Goal: Information Seeking & Learning: Learn about a topic

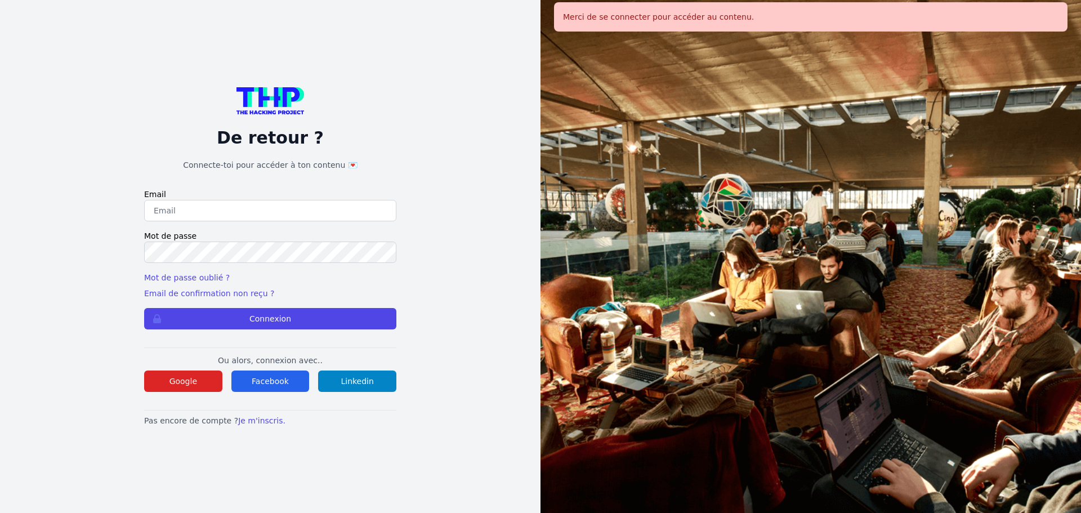
click at [260, 218] on input "email" at bounding box center [270, 210] width 252 height 21
type input "melody_stephan@icloud.com"
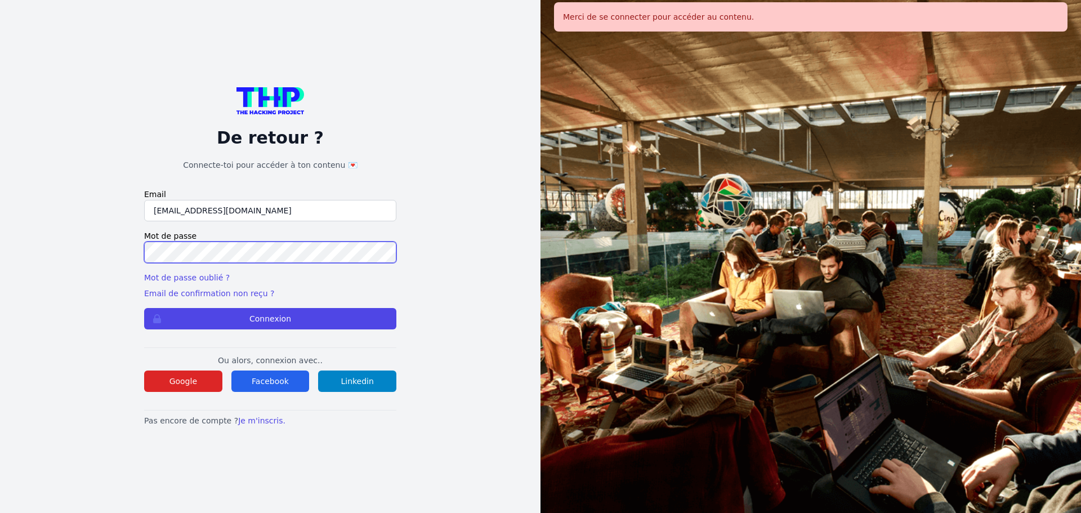
click at [144, 308] on button "Connexion" at bounding box center [270, 318] width 252 height 21
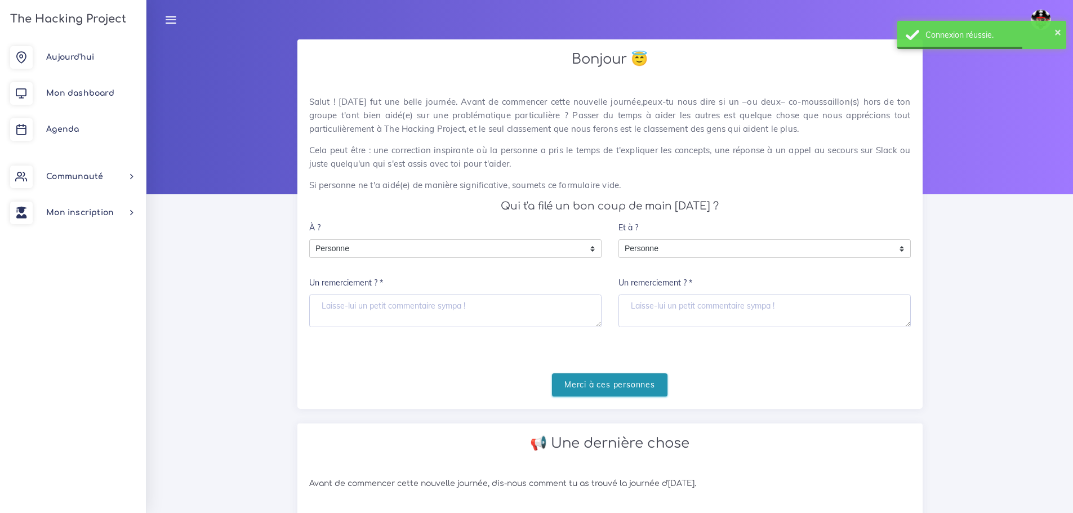
click at [581, 381] on input "Merci à ces personnes" at bounding box center [609, 384] width 115 height 23
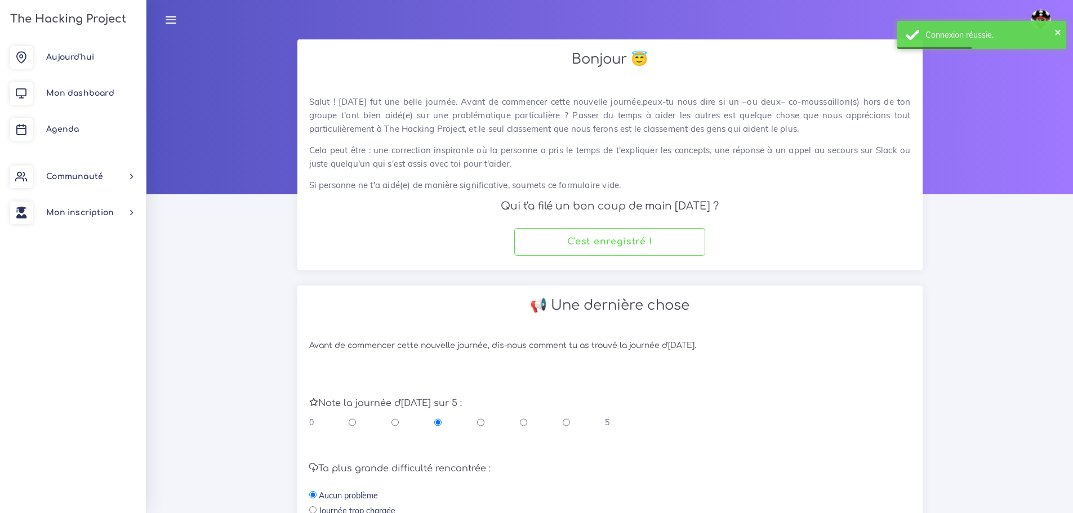
click at [526, 423] on input "radio" at bounding box center [523, 422] width 7 height 11
radio input "true"
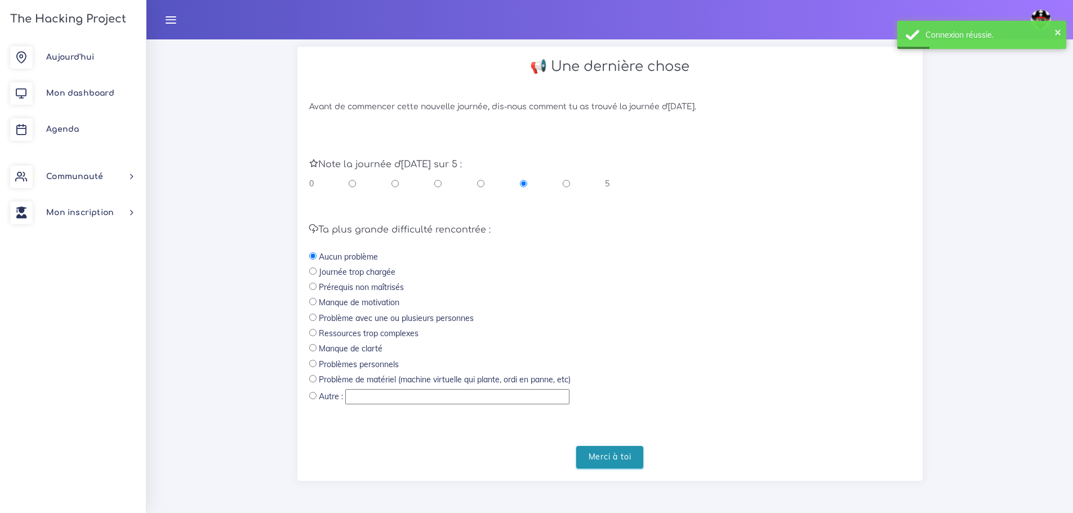
click at [619, 453] on input "Merci à toi" at bounding box center [610, 457] width 68 height 23
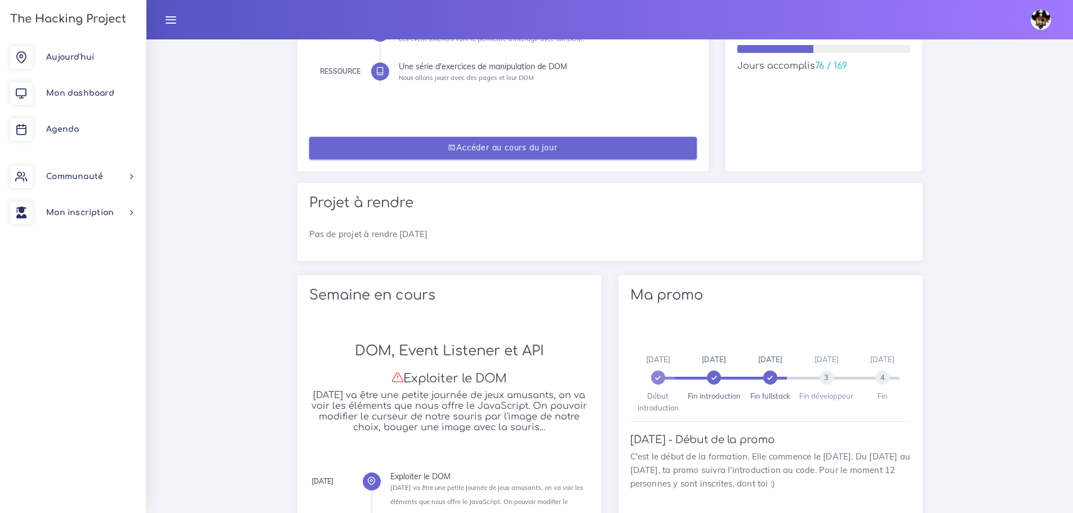
scroll to position [212, 0]
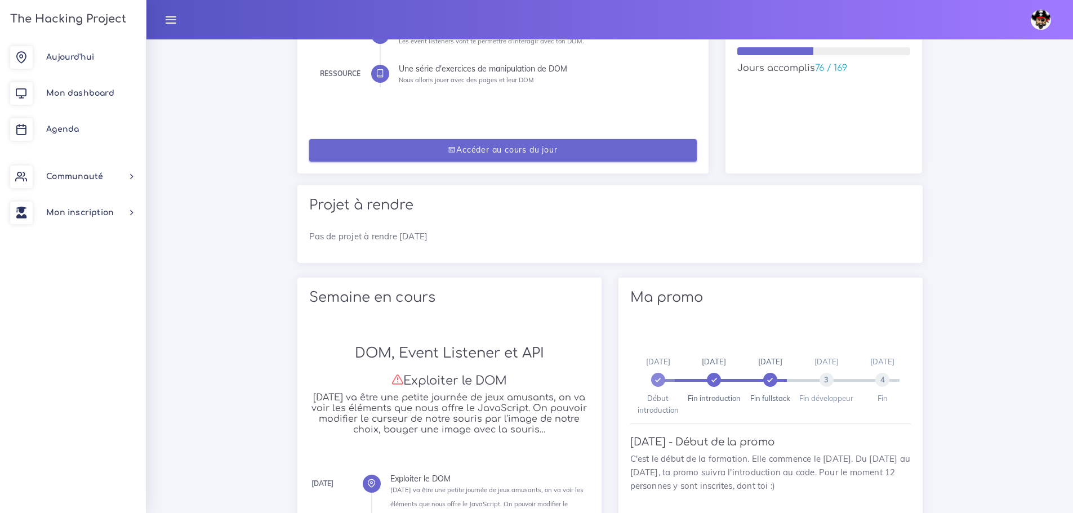
click at [519, 148] on link "Accéder au cours du jour" at bounding box center [502, 150] width 387 height 23
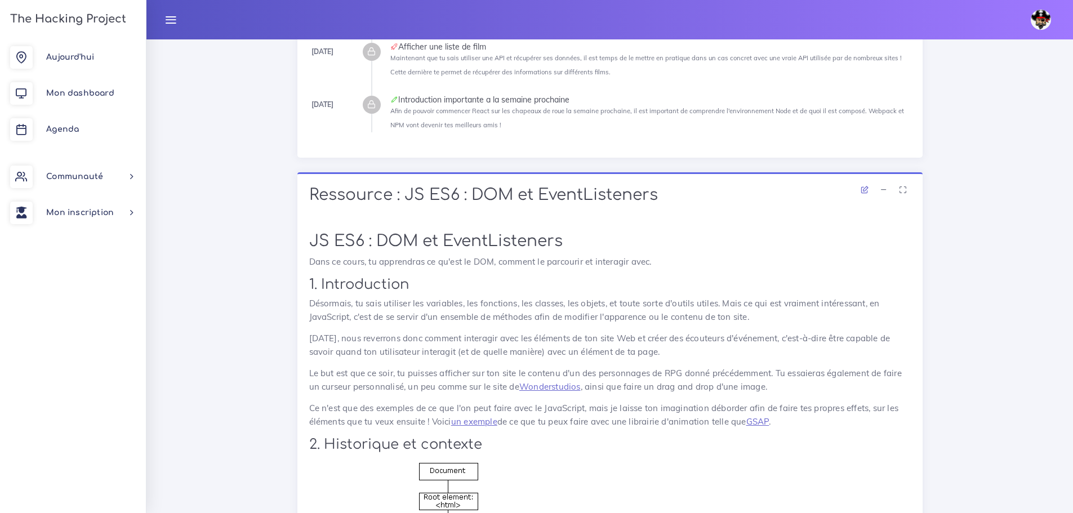
scroll to position [338, 0]
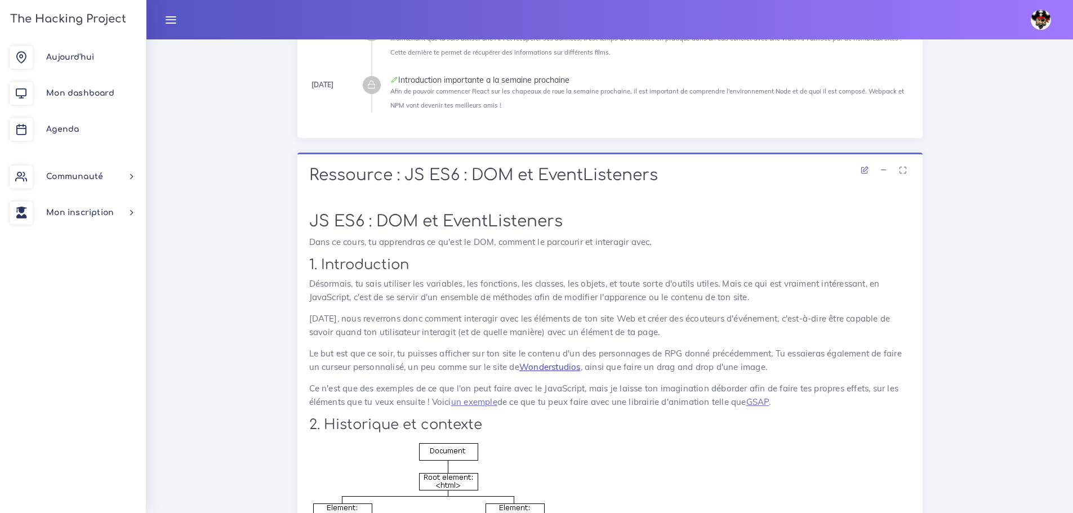
click at [541, 367] on link "Wonderstudios" at bounding box center [549, 366] width 61 height 11
click at [762, 404] on link "GSAP" at bounding box center [757, 401] width 23 height 11
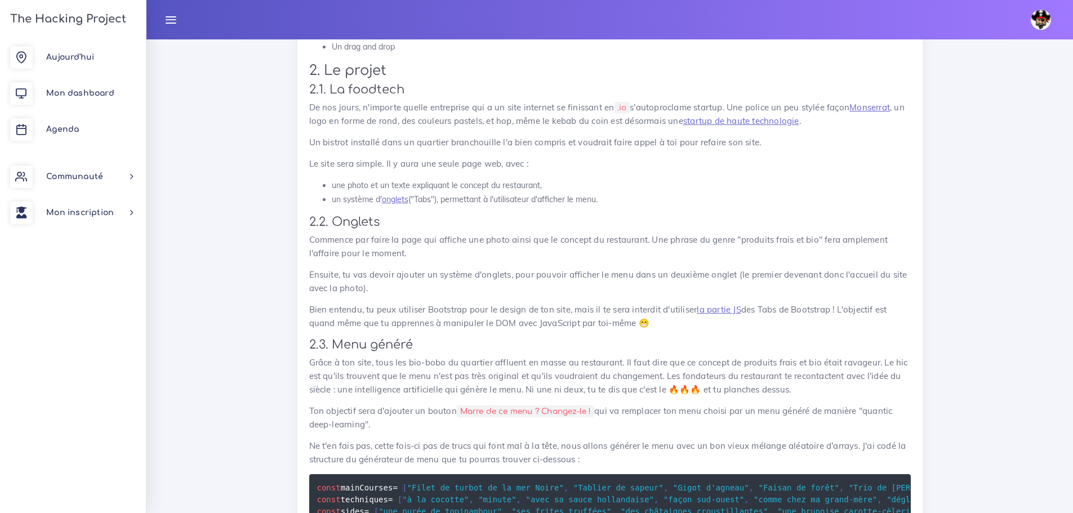
scroll to position [5190, 0]
